Goal: Information Seeking & Learning: Learn about a topic

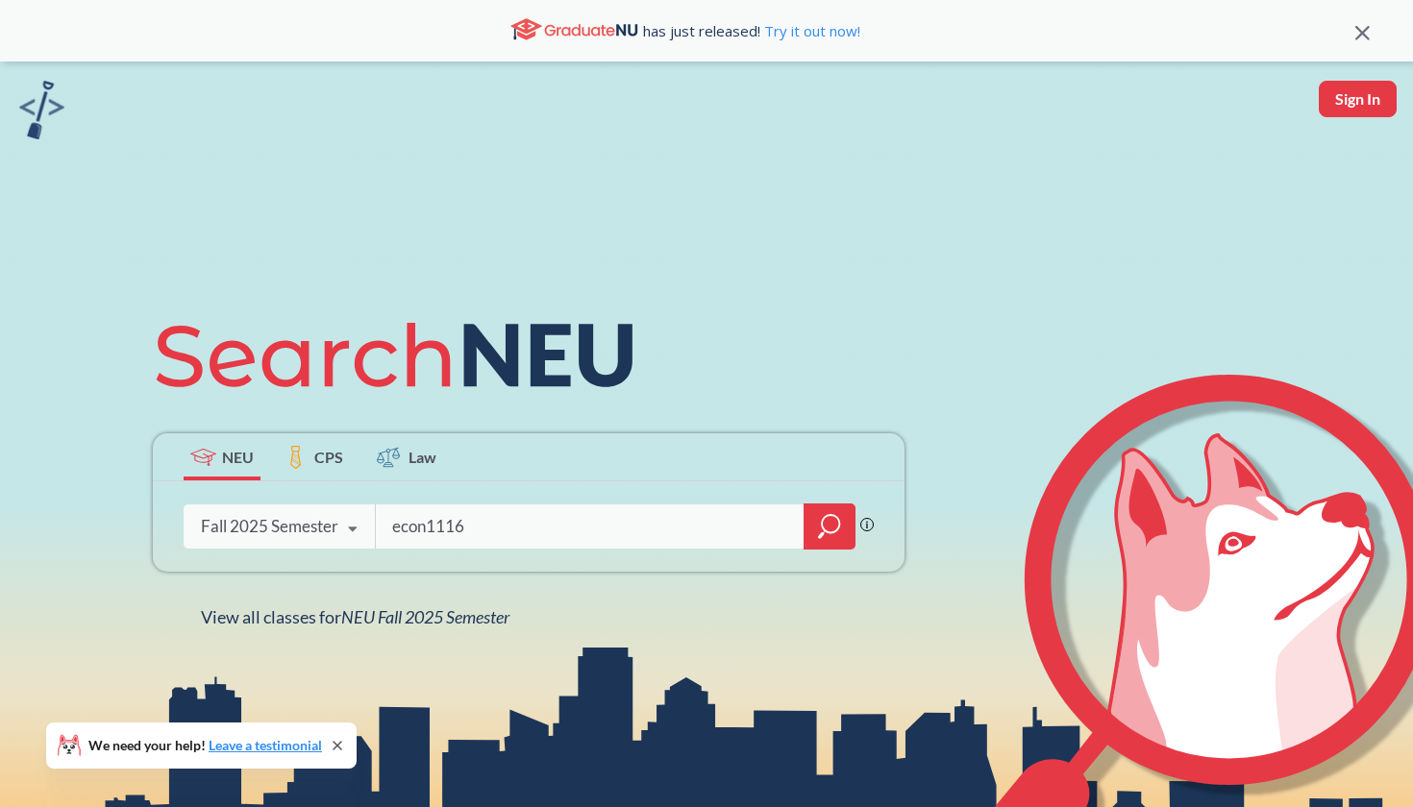
type input "econ1116"
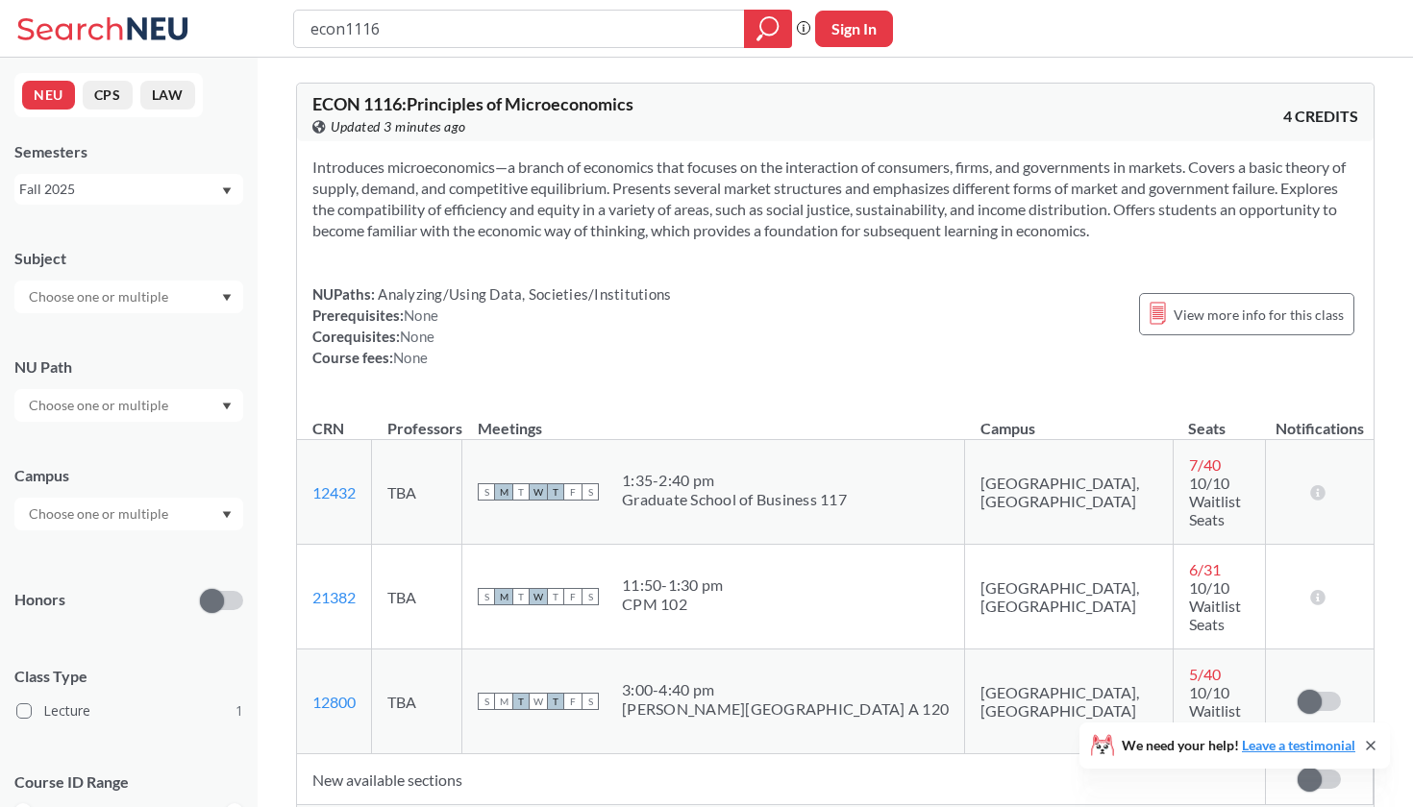
click at [118, 519] on input "text" at bounding box center [99, 514] width 161 height 23
click at [124, 559] on div "Boston ( 1 )" at bounding box center [133, 557] width 217 height 21
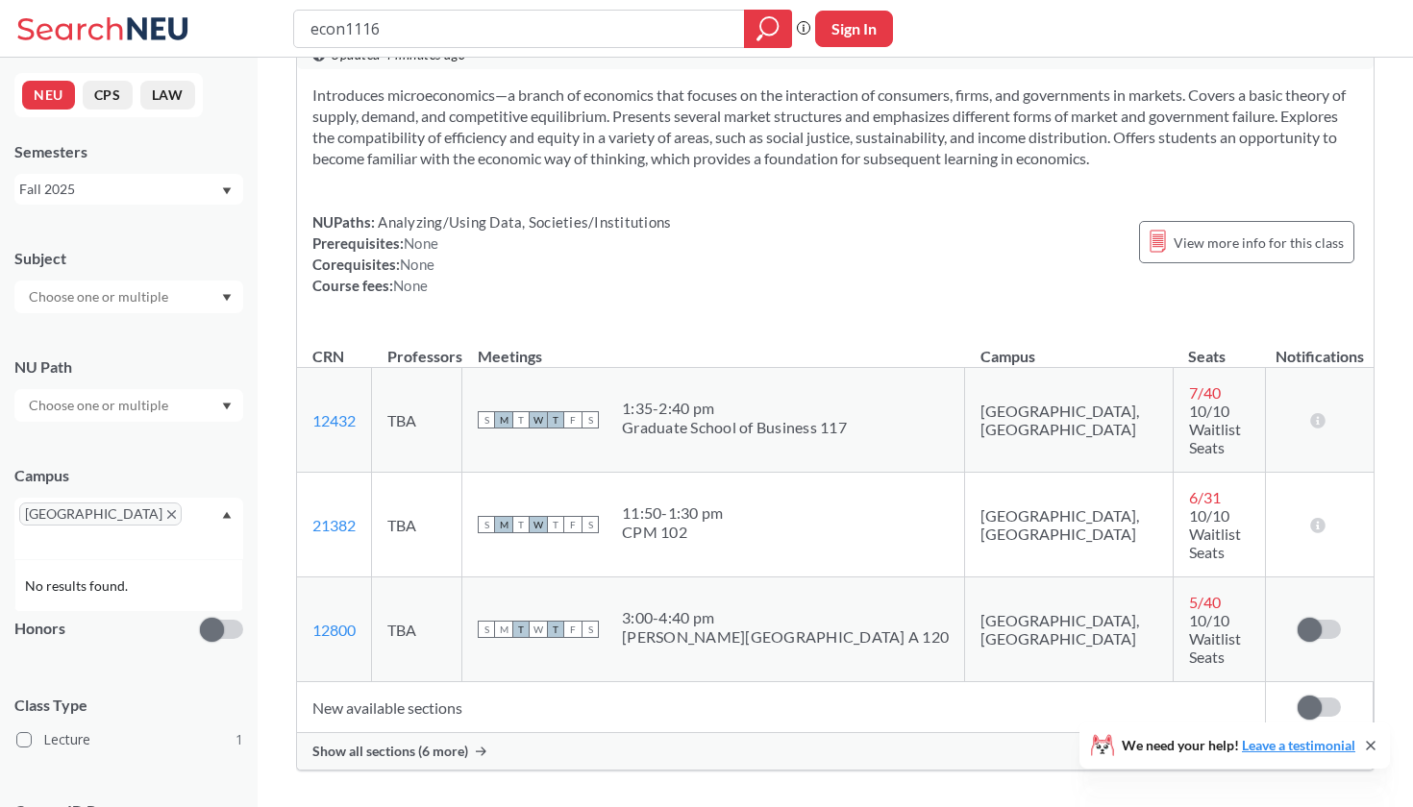
scroll to position [160, 0]
click at [435, 741] on span "Show all sections (6 more)" at bounding box center [390, 749] width 156 height 17
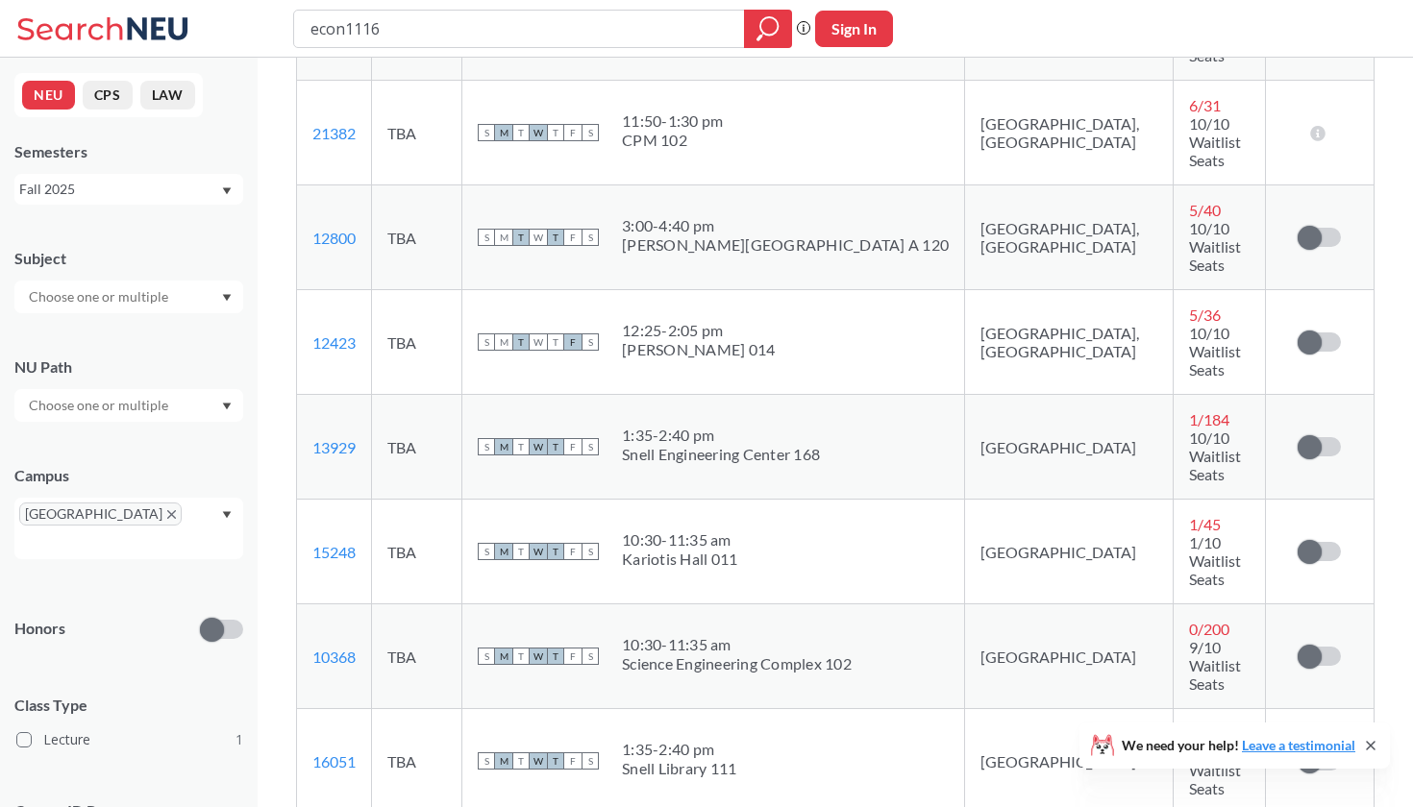
scroll to position [551, 0]
drag, startPoint x: 660, startPoint y: 452, endPoint x: 659, endPoint y: 474, distance: 22.1
click at [659, 635] on div "S M T W T F S 10:30 - 11:35 am [GEOGRAPHIC_DATA]" at bounding box center [713, 656] width 471 height 42
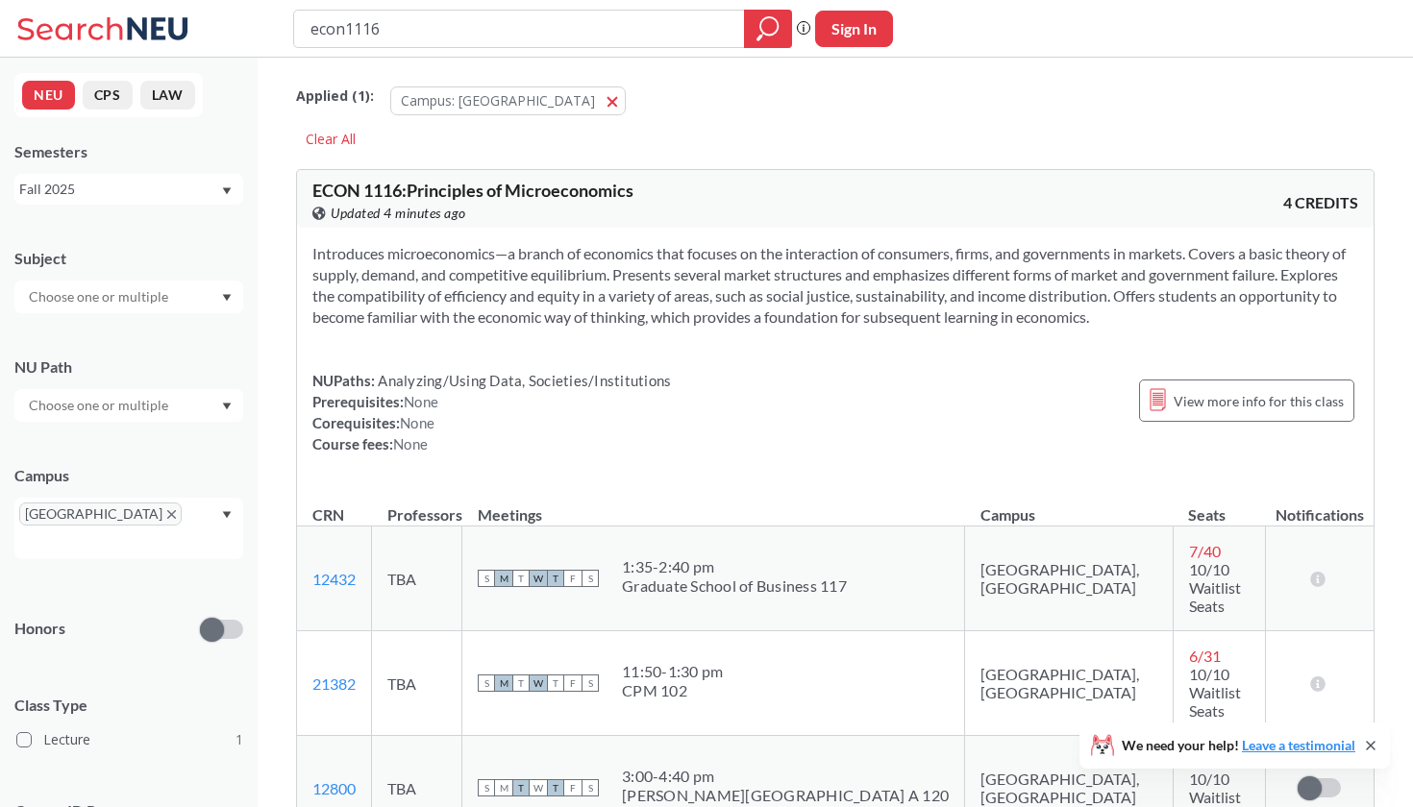
scroll to position [0, 0]
click at [434, 34] on input "econ1116" at bounding box center [519, 28] width 422 height 33
type input "econ1126"
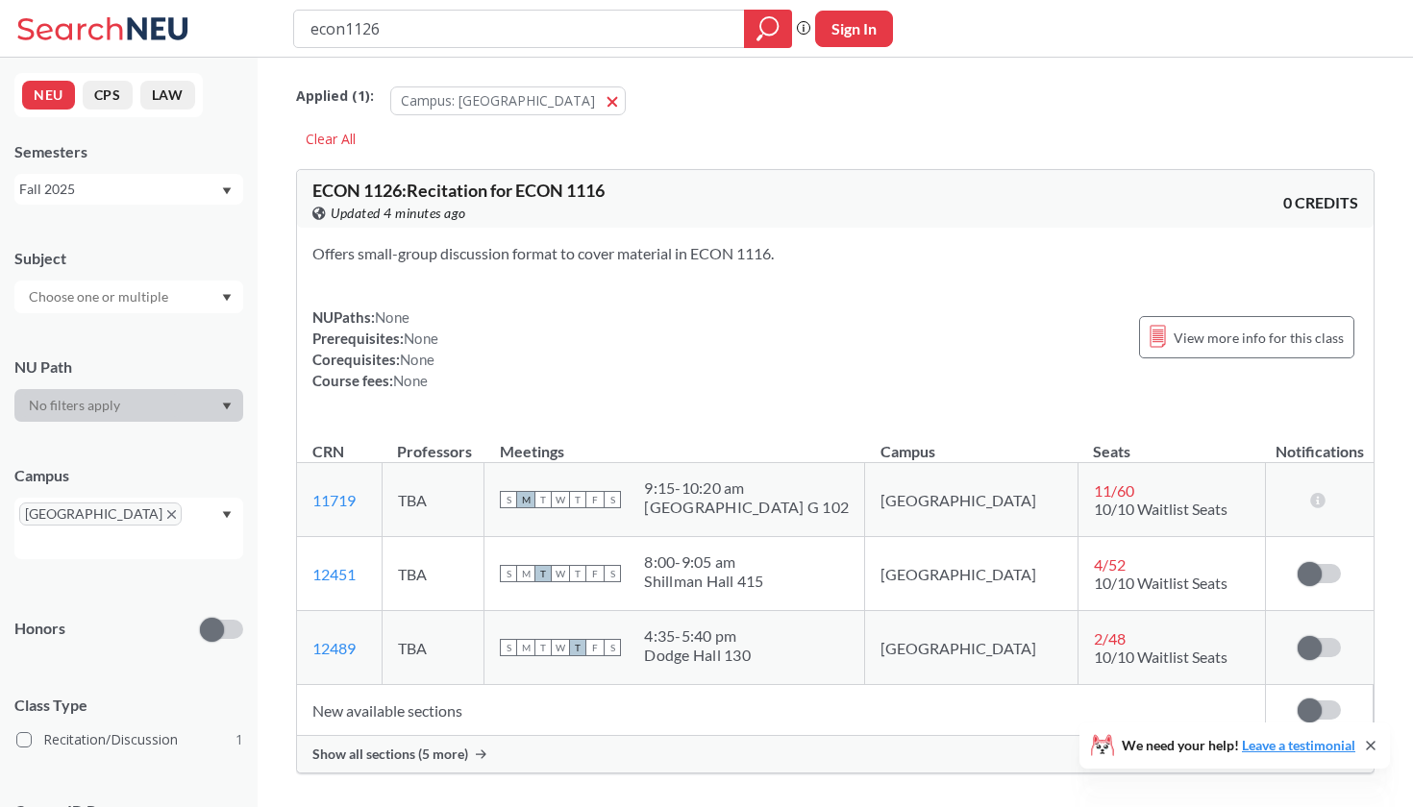
click at [424, 761] on span "Show all sections (5 more)" at bounding box center [390, 754] width 156 height 17
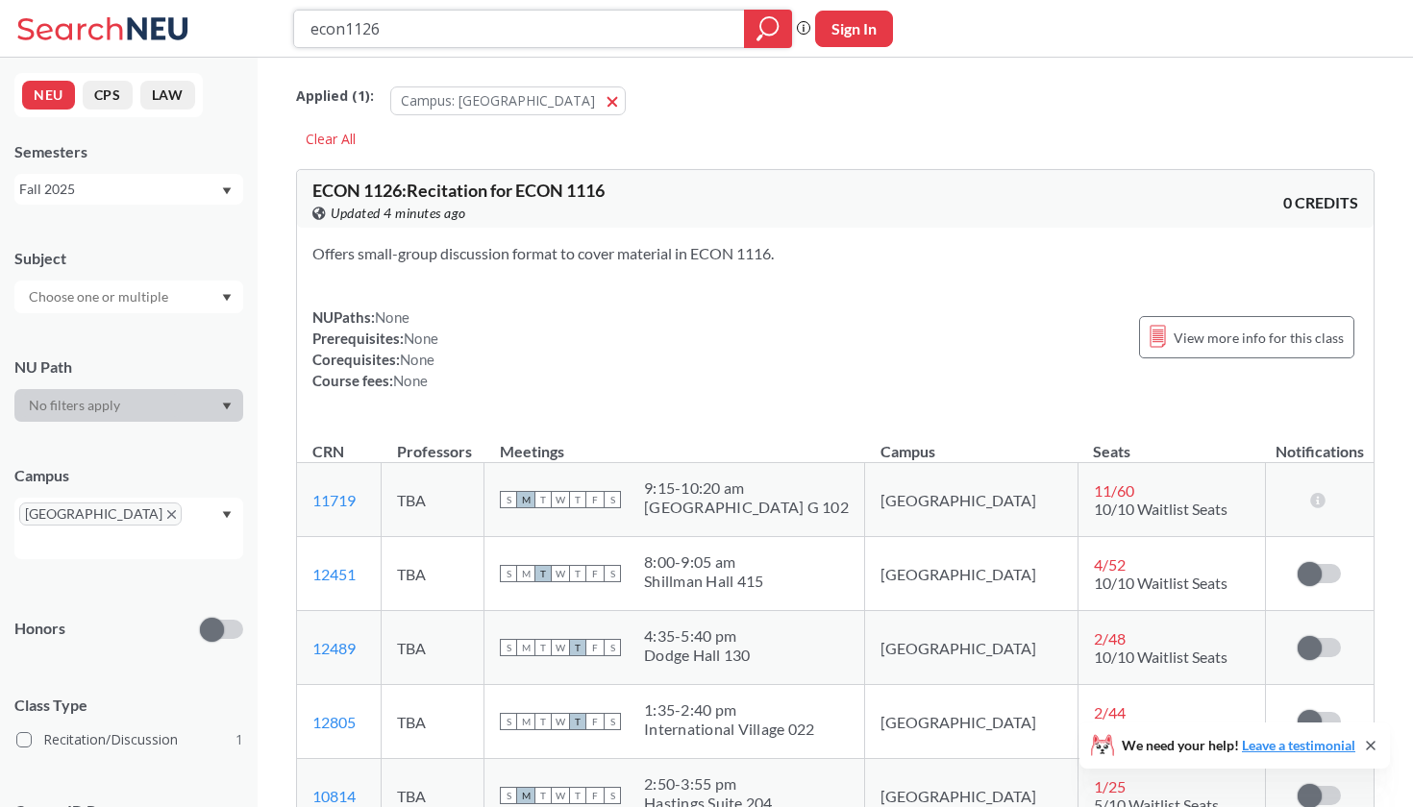
click at [407, 29] on input "econ1126" at bounding box center [519, 28] width 422 height 33
type input "e"
type input "inno2301"
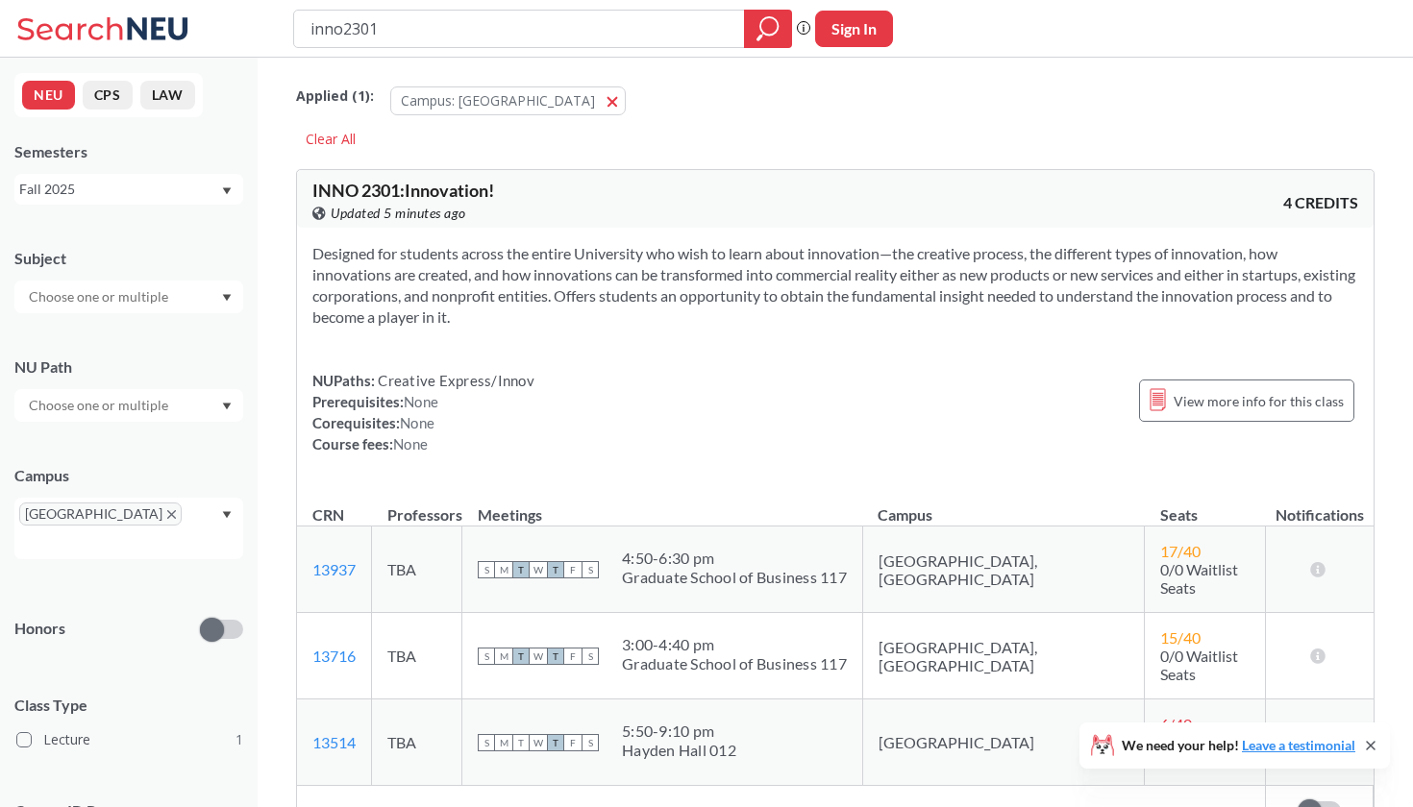
scroll to position [65, 0]
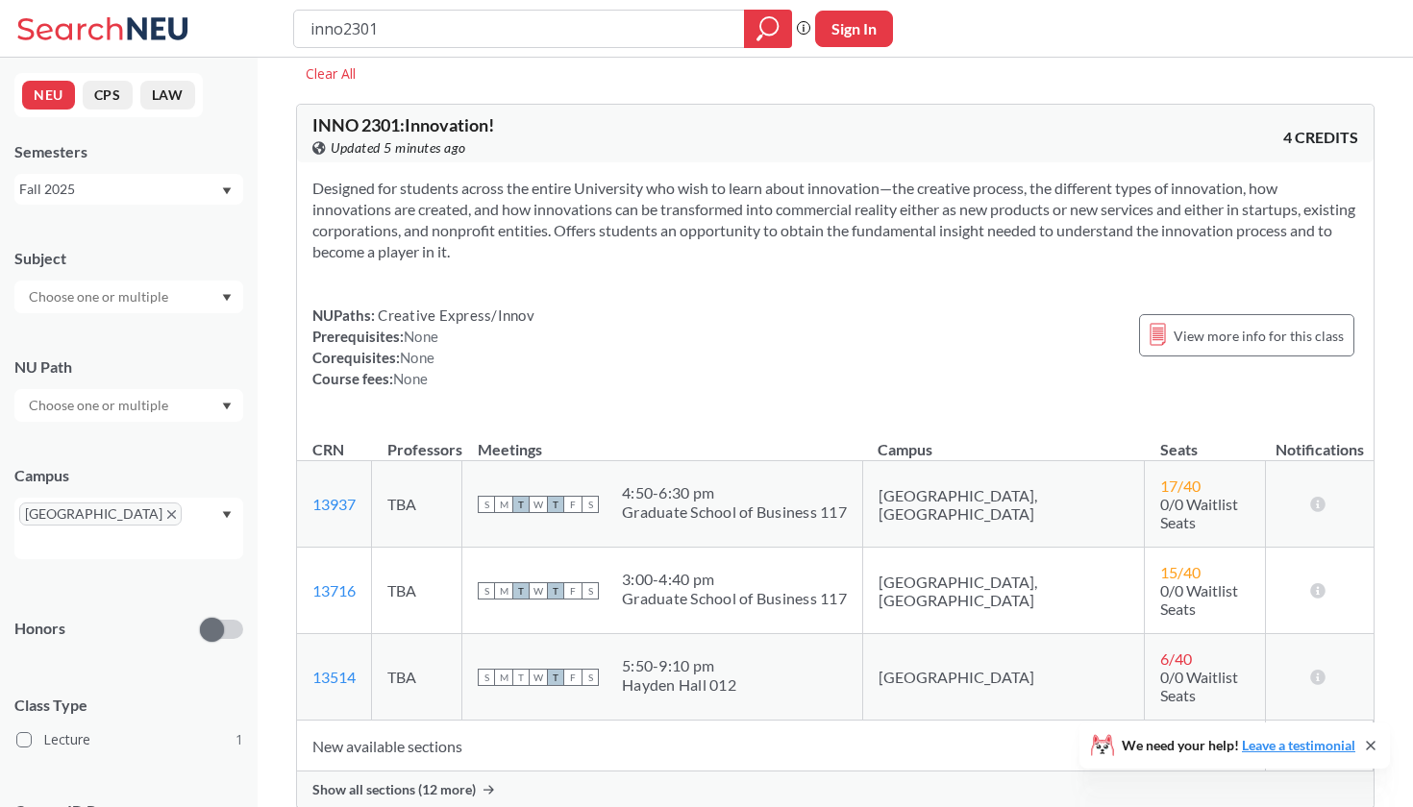
drag, startPoint x: 382, startPoint y: 35, endPoint x: 186, endPoint y: 35, distance: 196.0
click at [186, 35] on div "inno2301 Phrase search guarantees the exact search appears in the results. Ex. …" at bounding box center [706, 29] width 1413 height 58
type input "t"
type input "intb1203"
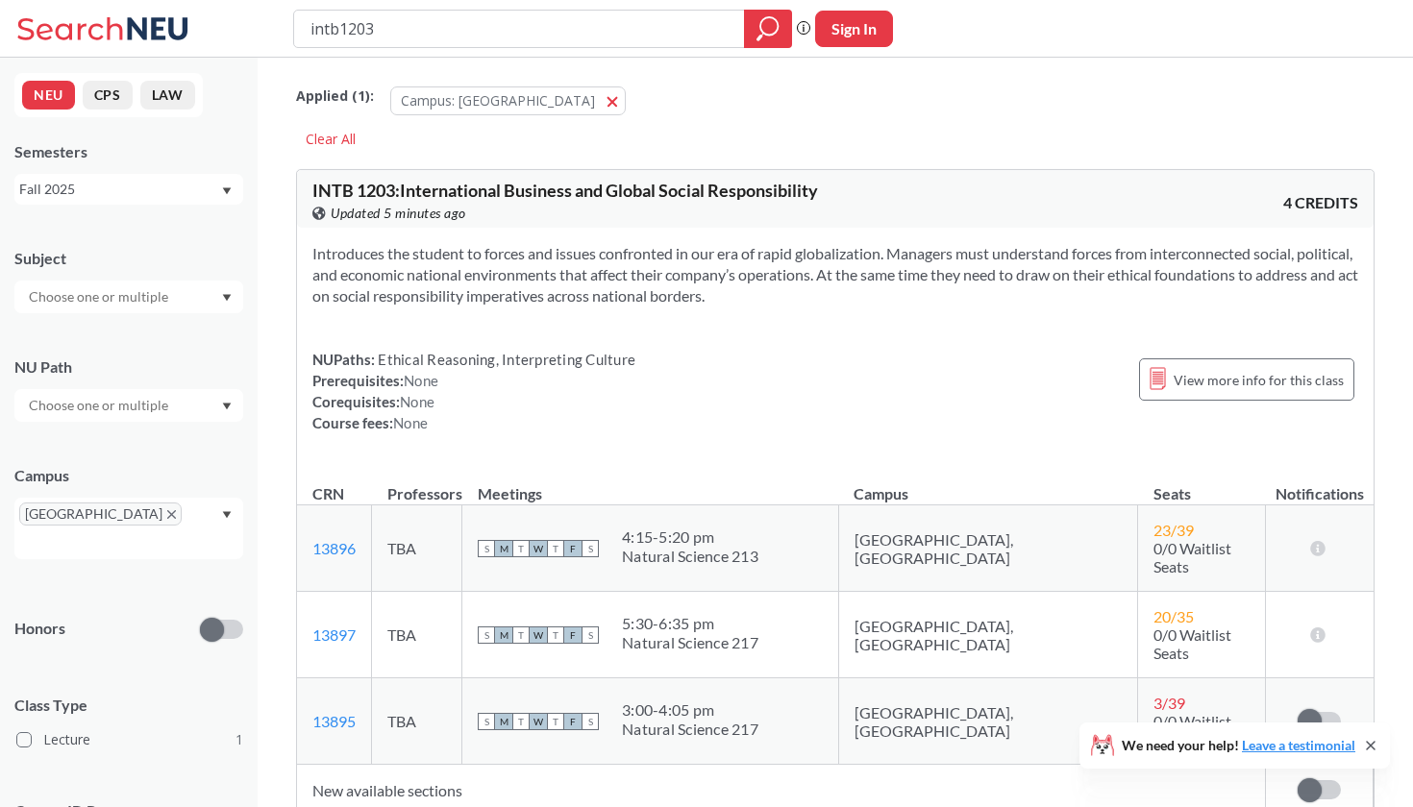
drag, startPoint x: 408, startPoint y: 40, endPoint x: 306, endPoint y: 35, distance: 103.0
click at [306, 35] on div "intb1203" at bounding box center [542, 29] width 499 height 38
type input "fina2201"
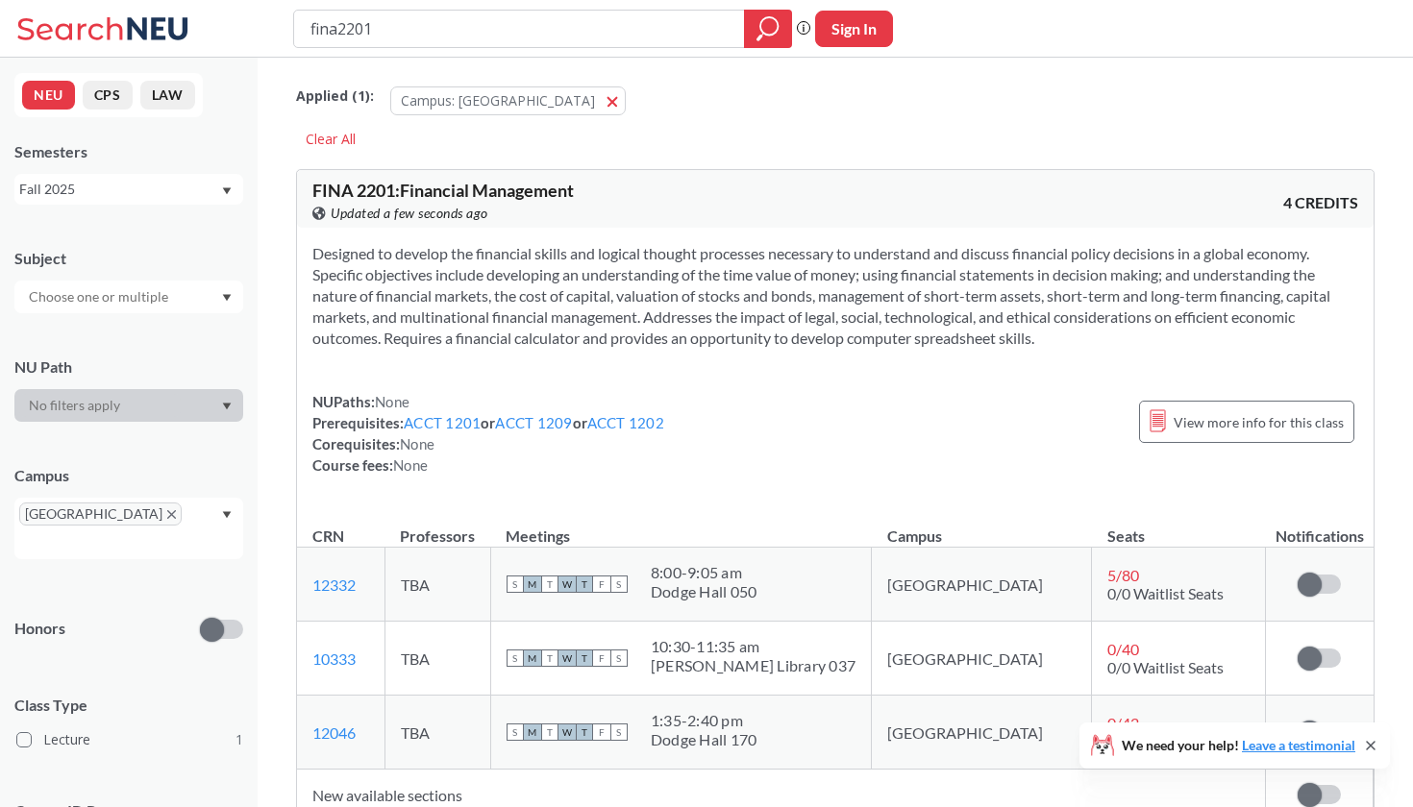
drag, startPoint x: 412, startPoint y: 22, endPoint x: 307, endPoint y: 20, distance: 105.7
click at [307, 20] on div "fina2201" at bounding box center [542, 29] width 499 height 38
click at [379, 283] on section "Designed to develop the financial skills and logical thought processes necessar…" at bounding box center [835, 296] width 1046 height 106
click at [373, 281] on section "Designed to develop the financial skills and logical thought processes necessar…" at bounding box center [835, 296] width 1046 height 106
